Goal: Task Accomplishment & Management: Manage account settings

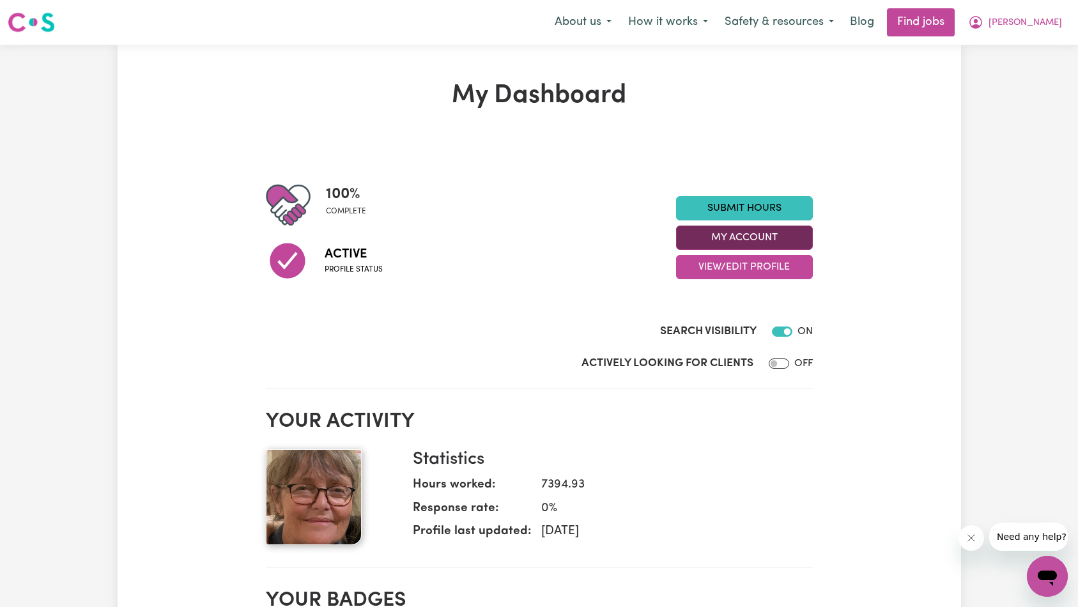
click at [758, 236] on button "My Account" at bounding box center [744, 238] width 137 height 24
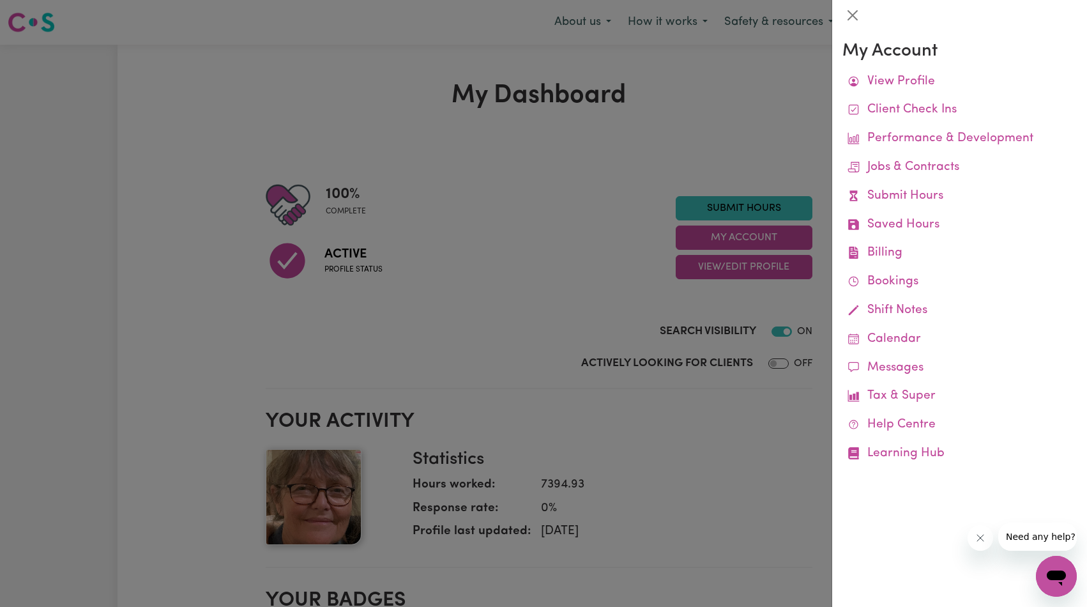
click at [652, 296] on div at bounding box center [543, 303] width 1087 height 607
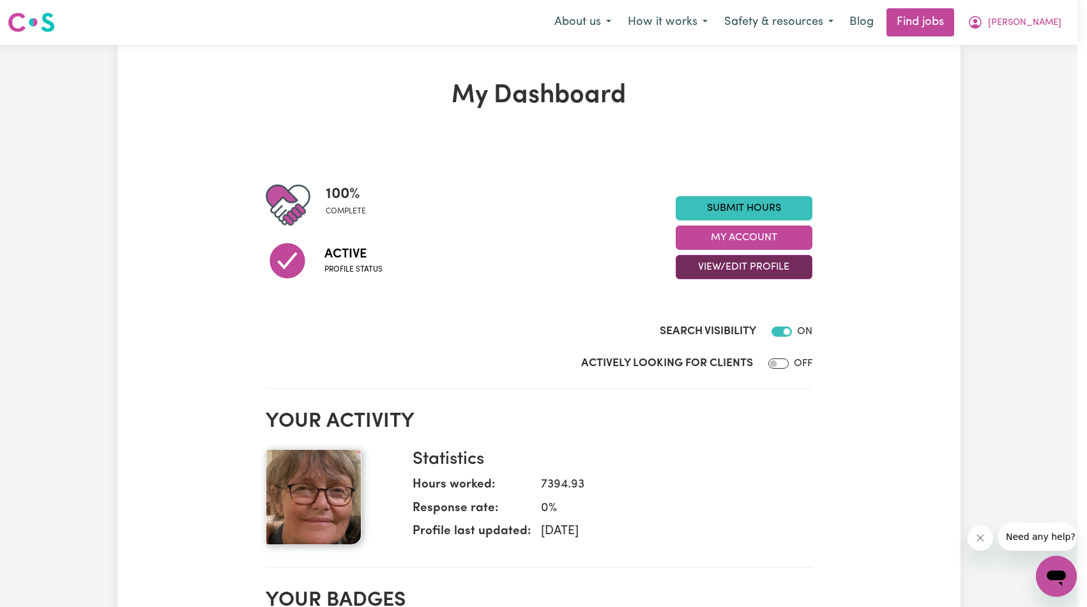
click at [730, 271] on button "View/Edit Profile" at bounding box center [744, 267] width 137 height 24
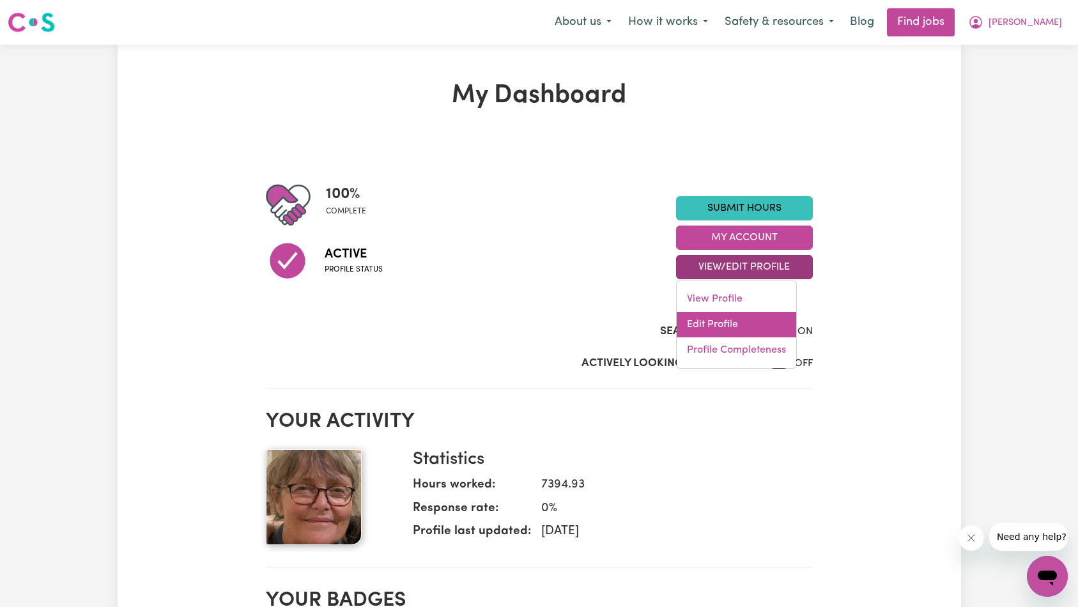
click at [730, 318] on link "Edit Profile" at bounding box center [736, 325] width 119 height 26
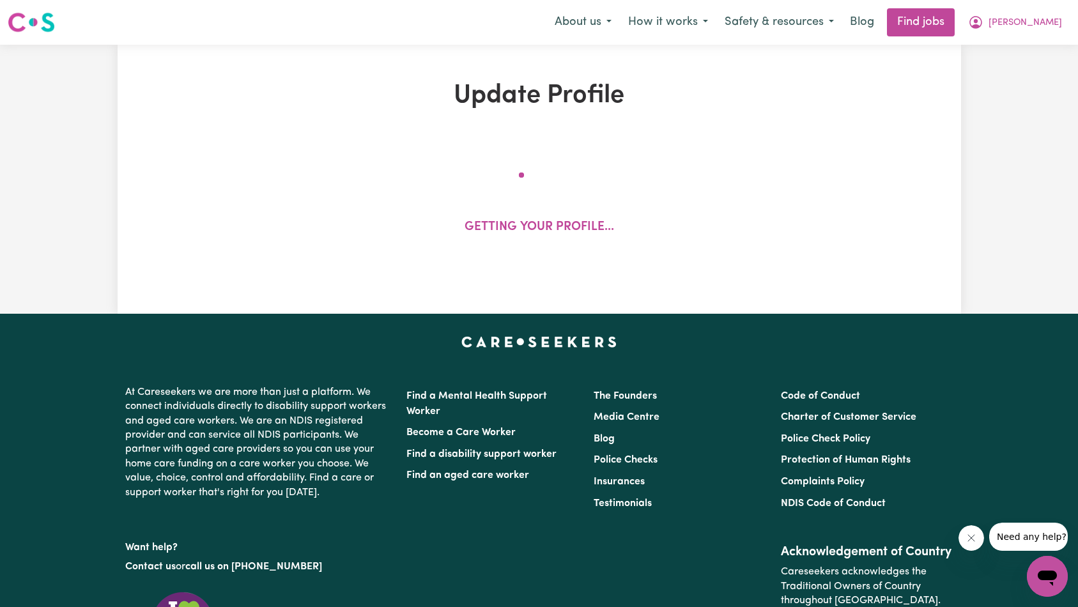
select select "[DEMOGRAPHIC_DATA]"
select select "[DEMOGRAPHIC_DATA] Citizen"
select select "Studying a healthcare related degree or qualification"
select select "35"
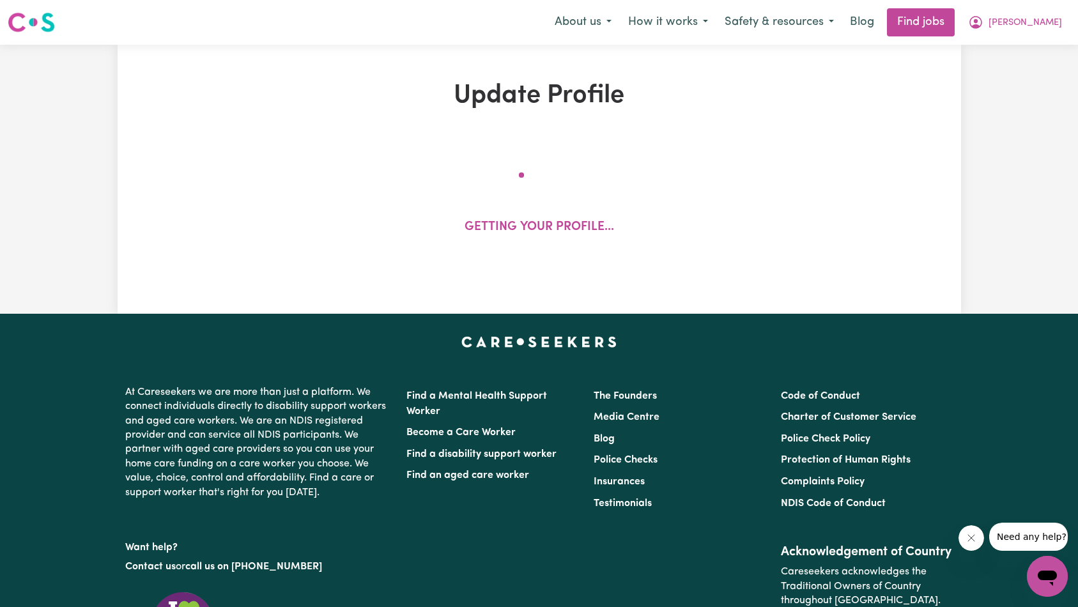
select select "45"
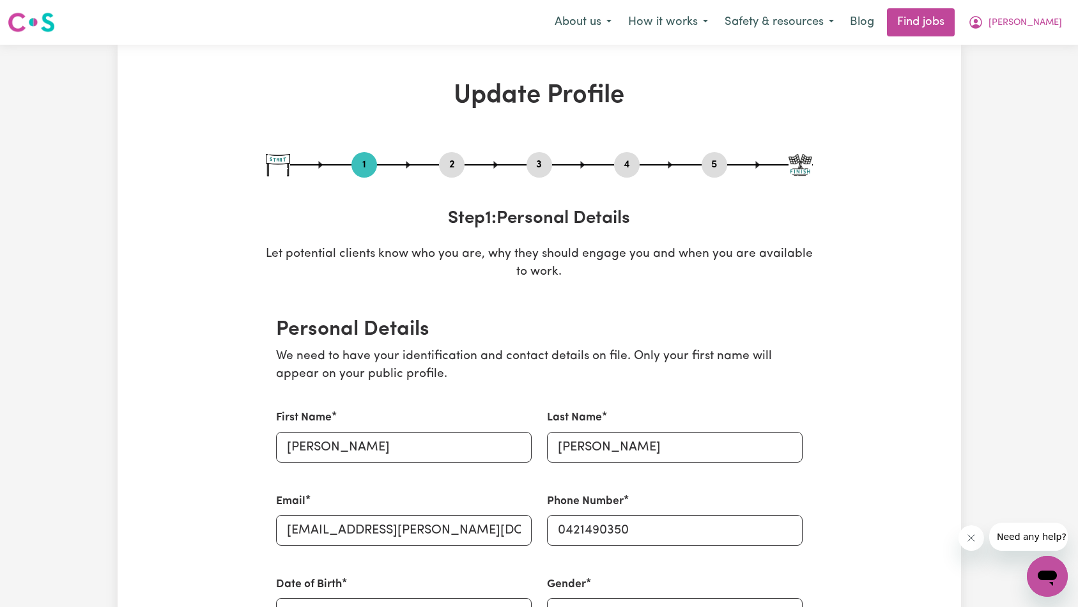
click at [722, 174] on div "5" at bounding box center [714, 165] width 26 height 26
click at [718, 171] on button "5" at bounding box center [714, 165] width 26 height 17
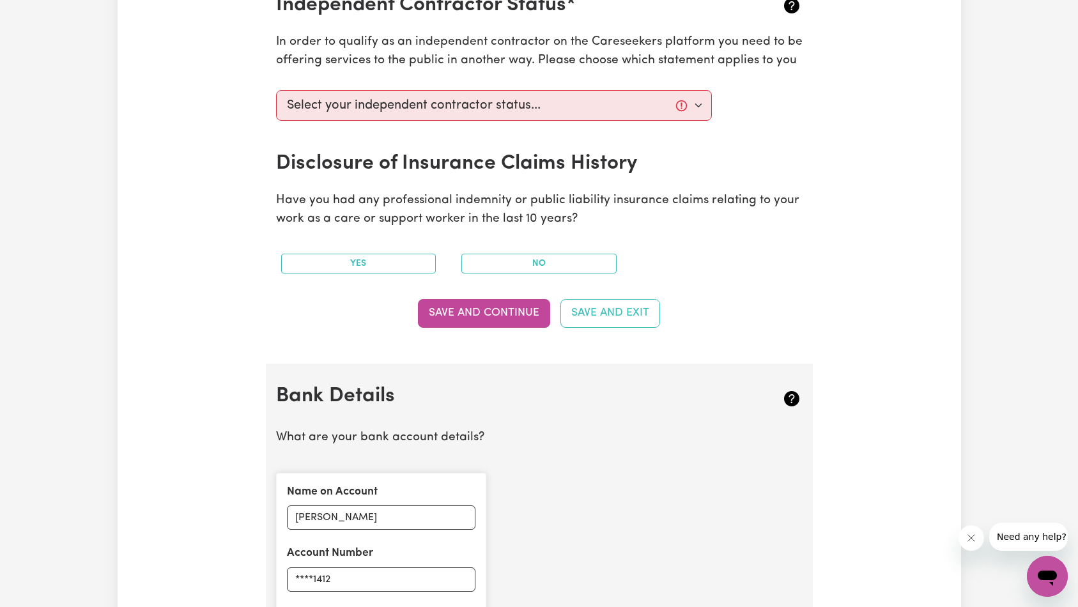
scroll to position [724, 0]
